Goal: Find specific fact: Find specific fact

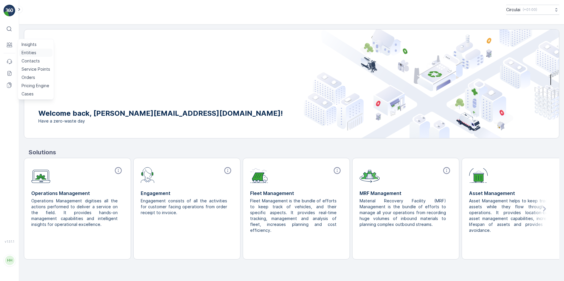
click at [30, 52] on p "Entities" at bounding box center [29, 53] width 15 height 6
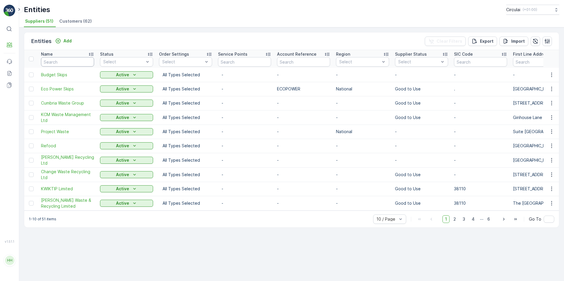
click at [66, 60] on input "text" at bounding box center [67, 61] width 53 height 9
type input "[PERSON_NAME]"
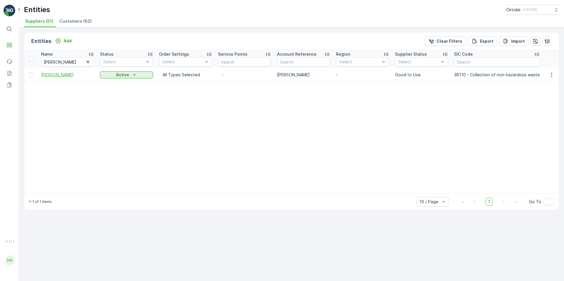
click at [53, 76] on span "[PERSON_NAME]" at bounding box center [67, 75] width 53 height 6
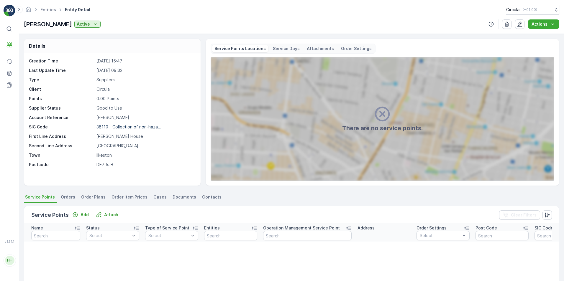
click at [210, 195] on span "Contacts" at bounding box center [211, 197] width 19 height 6
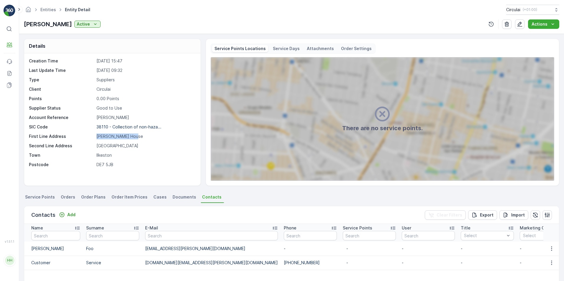
drag, startPoint x: 137, startPoint y: 136, endPoint x: 78, endPoint y: 139, distance: 59.1
click at [78, 139] on div "Creation Time [DATE] 15:47 Last Update Time [DATE] 09:32 Type Suppliers Client …" at bounding box center [111, 113] width 165 height 110
drag, startPoint x: 118, startPoint y: 146, endPoint x: 95, endPoint y: 146, distance: 22.7
click at [95, 146] on div "Second Line Address [GEOGRAPHIC_DATA]" at bounding box center [111, 146] width 165 height 6
drag, startPoint x: 113, startPoint y: 154, endPoint x: 86, endPoint y: 154, distance: 27.4
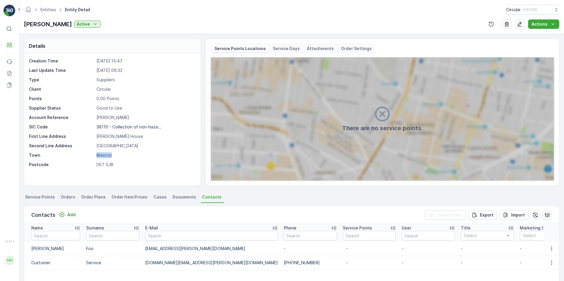
click at [86, 154] on div "Town [GEOGRAPHIC_DATA]" at bounding box center [111, 155] width 165 height 6
drag, startPoint x: 121, startPoint y: 164, endPoint x: 83, endPoint y: 164, distance: 37.4
click at [83, 164] on div "Postcode DE7 5JB" at bounding box center [111, 165] width 165 height 6
copy div "DE7 5JB"
click at [136, 161] on div "Creation Time [DATE] 15:47 Last Update Time [DATE] 09:32 Type Suppliers Client …" at bounding box center [111, 113] width 165 height 110
